Goal: Task Accomplishment & Management: Manage account settings

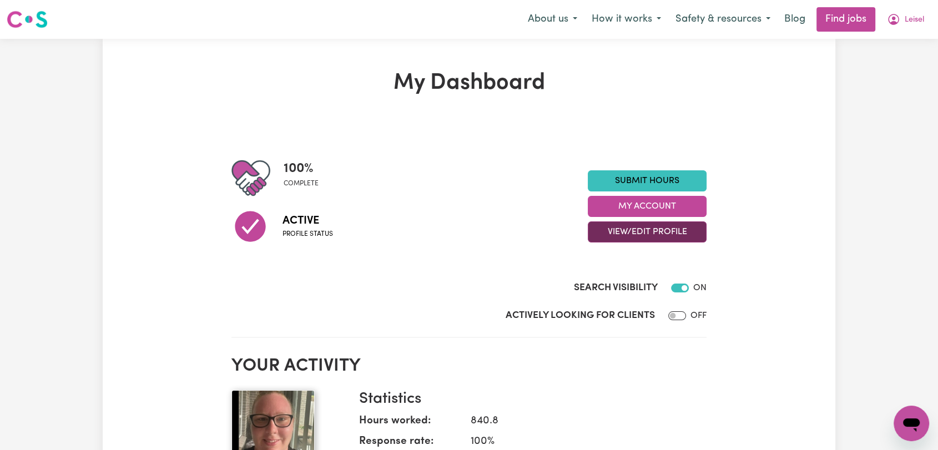
click at [648, 230] on button "View/Edit Profile" at bounding box center [647, 232] width 119 height 21
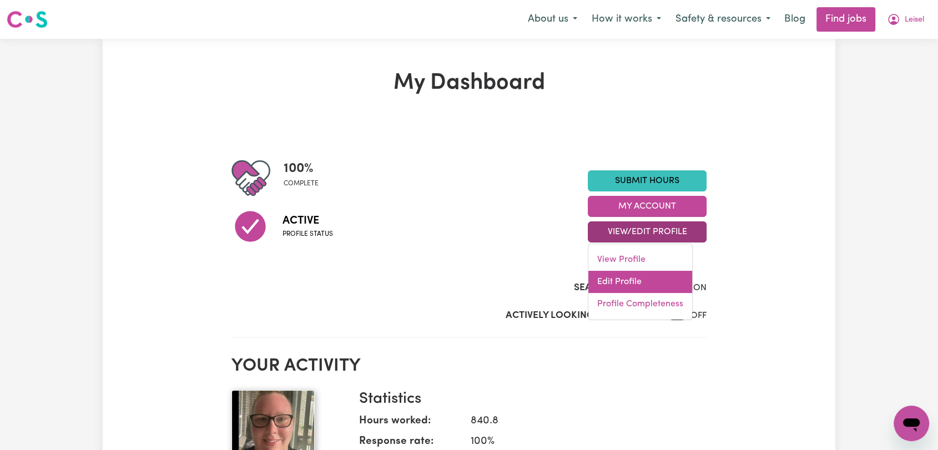
click at [649, 284] on link "Edit Profile" at bounding box center [641, 282] width 104 height 22
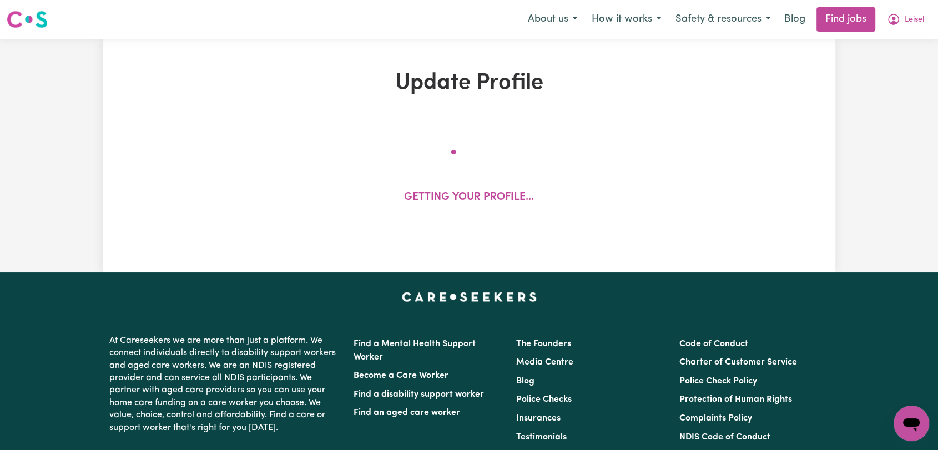
select select "[DEMOGRAPHIC_DATA]"
select select "[DEMOGRAPHIC_DATA] Citizen"
select select "Studying a healthcare related degree or qualification"
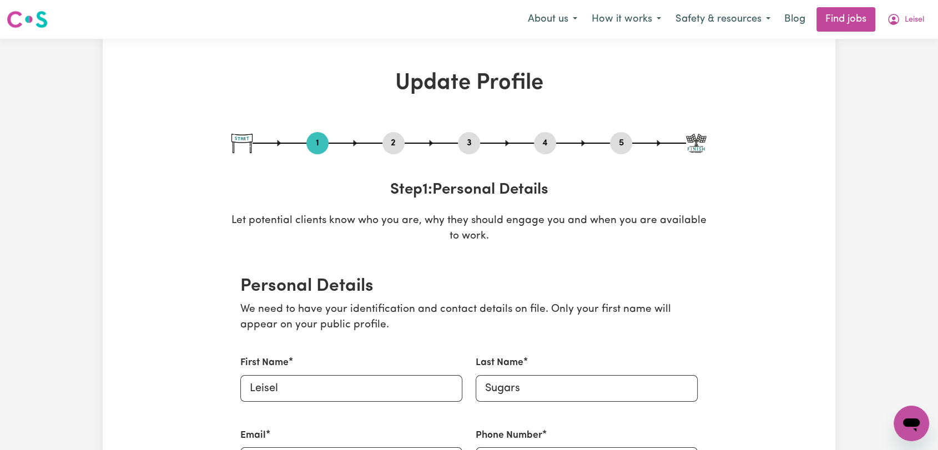
click at [476, 145] on button "3" at bounding box center [469, 143] width 22 height 14
select select "2018"
select select "Certificate III (Individual Support)"
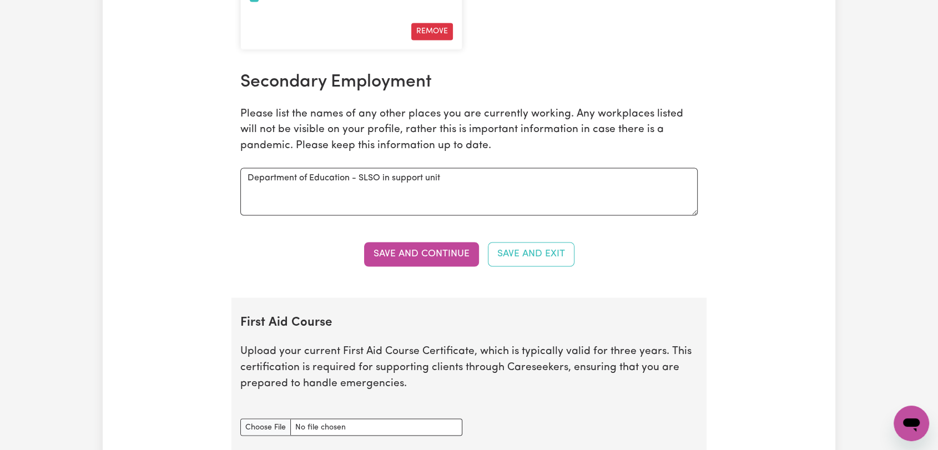
scroll to position [2097, 0]
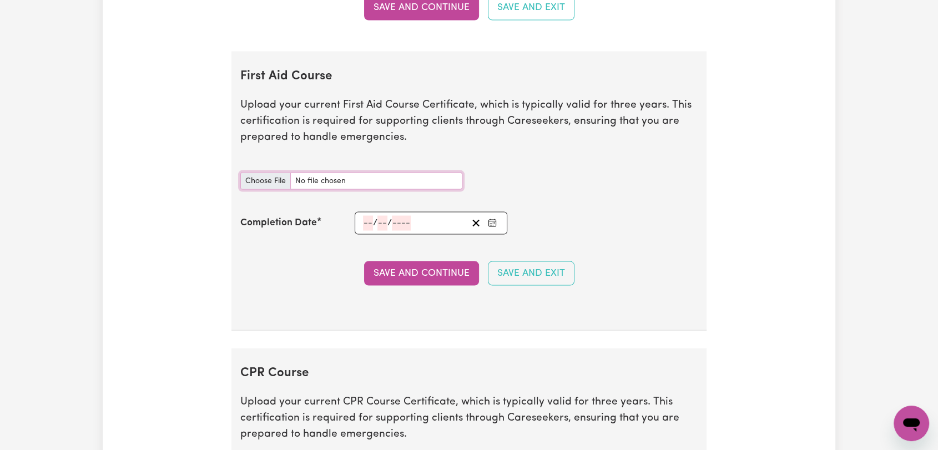
click at [266, 174] on input "First Aid Course document" at bounding box center [351, 180] width 222 height 17
click at [271, 173] on input "First Aid Course document" at bounding box center [351, 180] width 222 height 17
type input "C:\fakepath\Leisel Sugars - FIRST AID + CPR - [DATE]--.jpg"
click at [488, 222] on icon "Enter the Completion Date of your First Aid Course" at bounding box center [492, 222] width 9 height 9
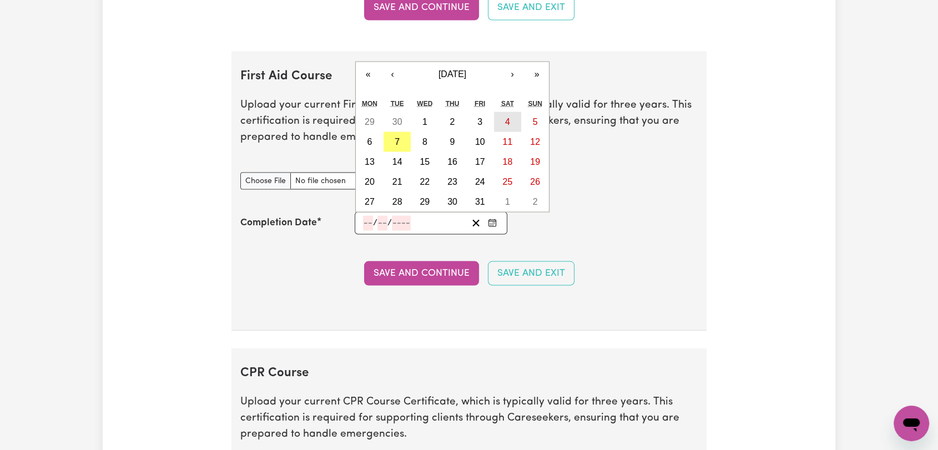
click at [506, 121] on abbr "4" at bounding box center [507, 121] width 5 height 9
type input "[DATE]"
type input "4"
type input "10"
type input "2025"
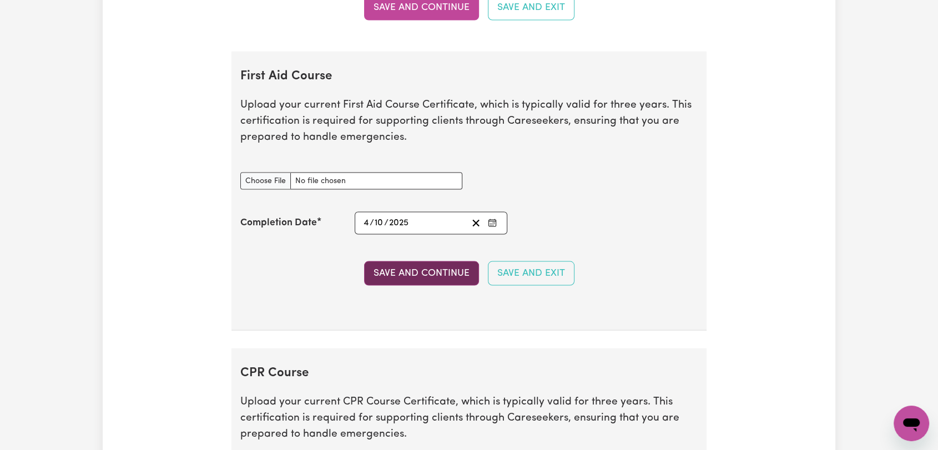
click at [416, 278] on button "Save and Continue" at bounding box center [421, 273] width 115 height 24
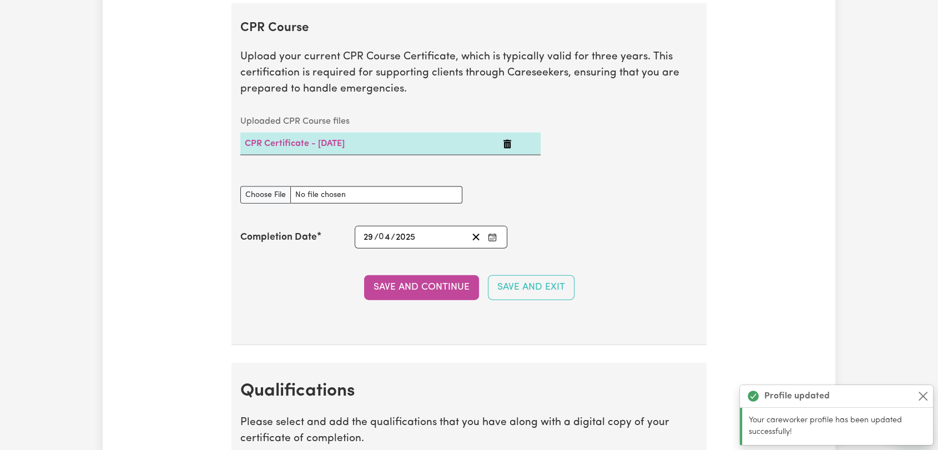
scroll to position [2505, 0]
click at [255, 197] on input "CPR Course document" at bounding box center [351, 195] width 222 height 17
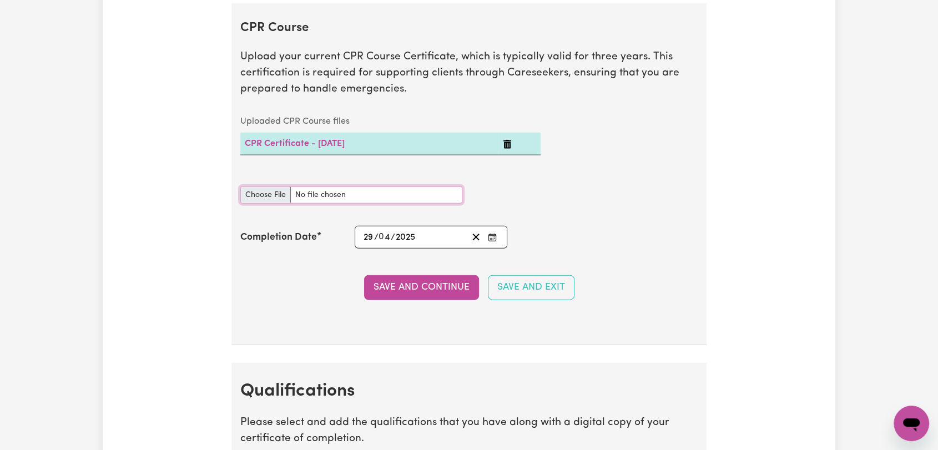
type input "C:\fakepath\Leisel Sugars - FIRST AID + CPR - [DATE]--.jpg"
click at [487, 233] on button "Enter the Completion Date of your CPR Course" at bounding box center [493, 237] width 16 height 15
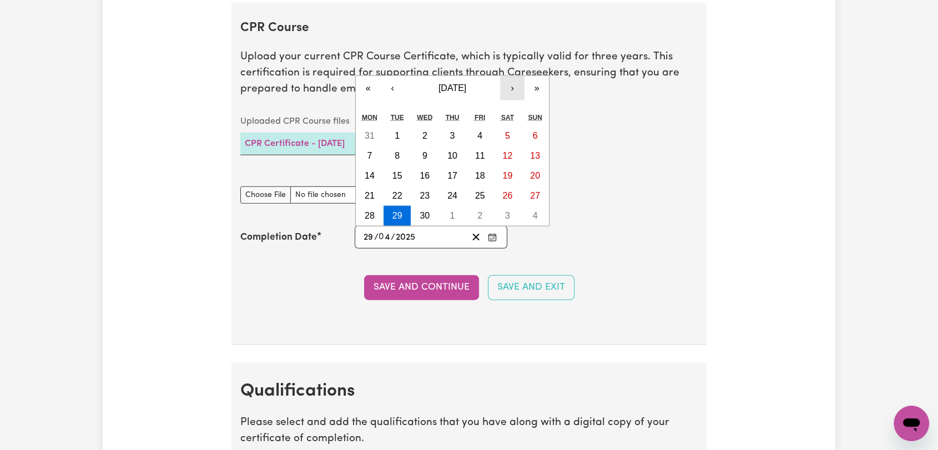
click at [511, 94] on button "›" at bounding box center [512, 88] width 24 height 24
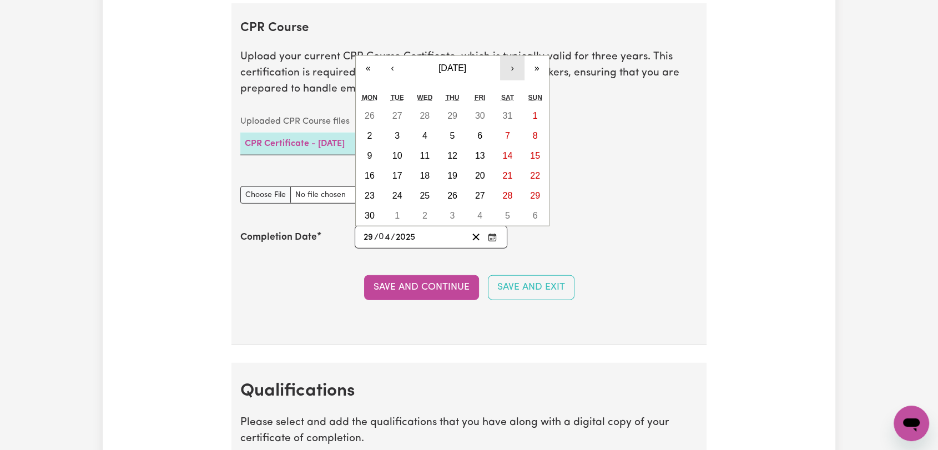
click at [511, 67] on button "›" at bounding box center [512, 68] width 24 height 24
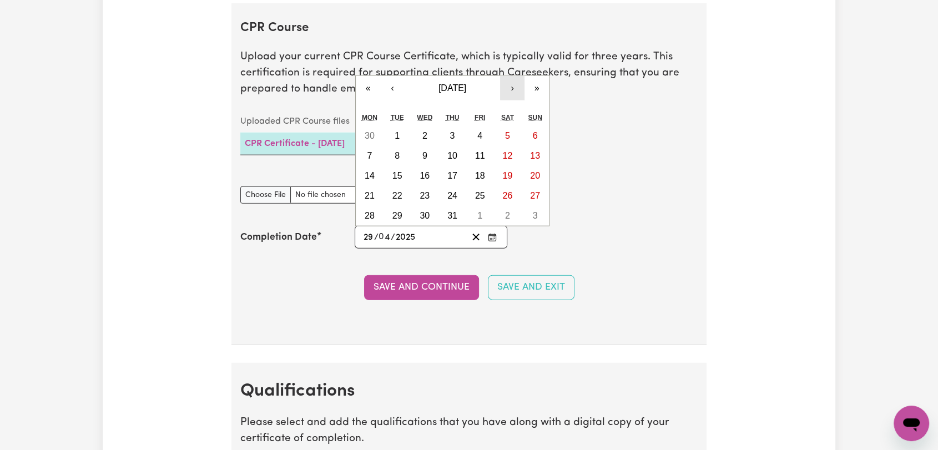
click at [511, 88] on button "›" at bounding box center [512, 88] width 24 height 24
click at [506, 131] on abbr "4" at bounding box center [507, 135] width 5 height 9
type input "[DATE]"
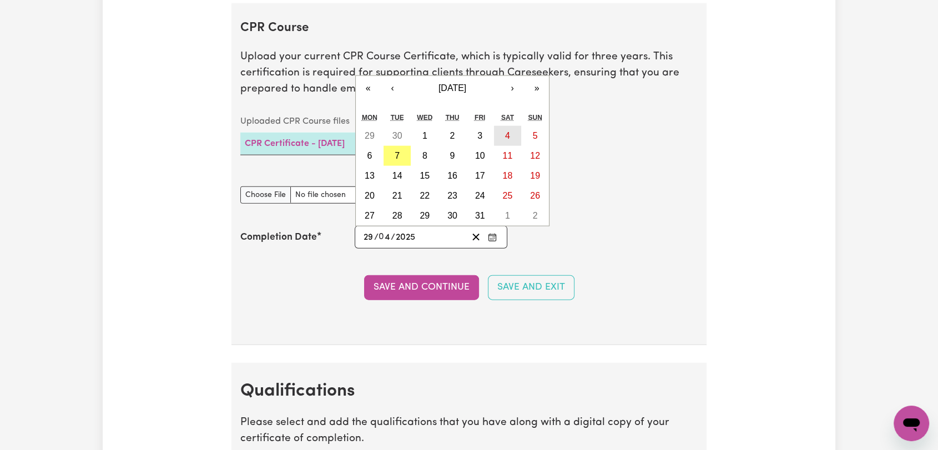
type input "4"
type input "10"
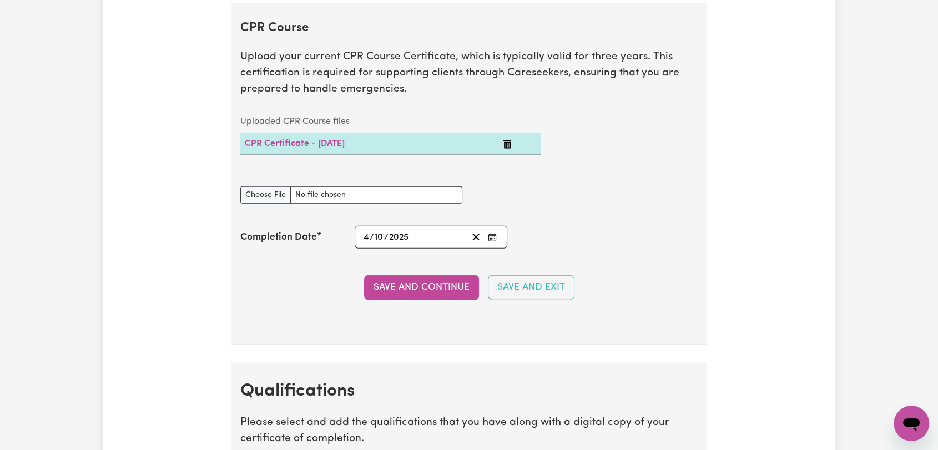
click at [395, 289] on button "Save and Continue" at bounding box center [421, 287] width 115 height 24
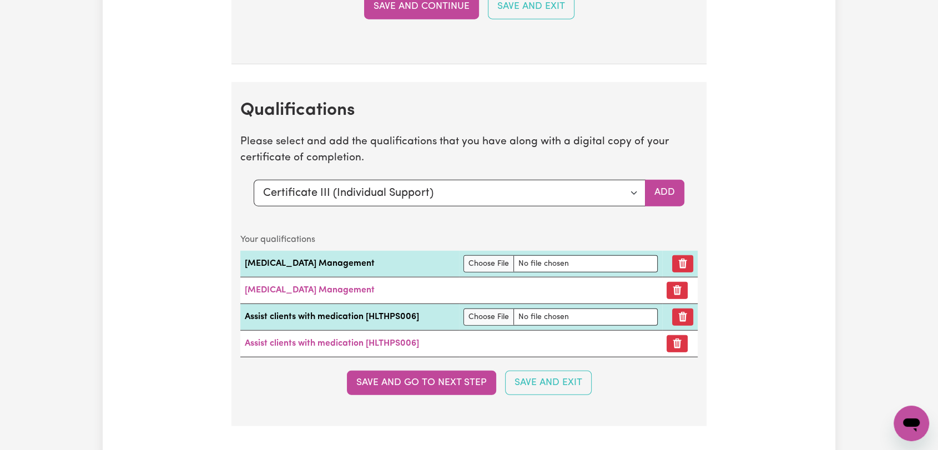
scroll to position [2863, 0]
